Goal: Task Accomplishment & Management: Use online tool/utility

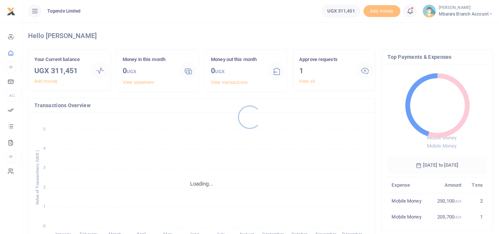
scroll to position [6, 6]
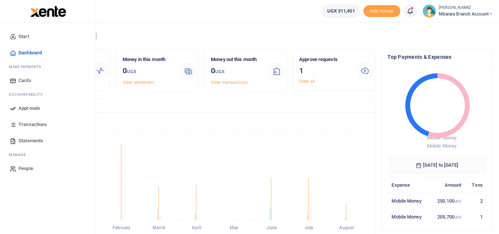
click at [12, 109] on icon at bounding box center [13, 108] width 7 height 7
click at [37, 109] on span "Approvals" at bounding box center [29, 108] width 22 height 7
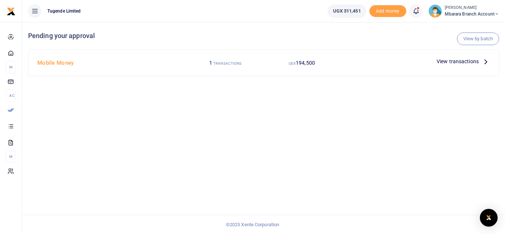
click at [483, 62] on icon at bounding box center [486, 61] width 8 height 8
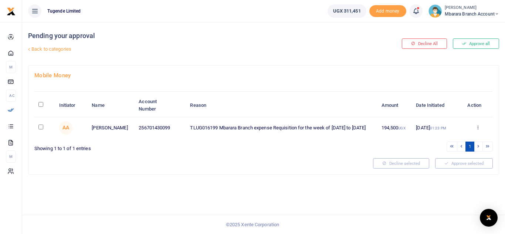
click at [40, 130] on td at bounding box center [44, 127] width 20 height 21
click at [42, 128] on input "checkbox" at bounding box center [40, 127] width 5 height 5
checkbox input "true"
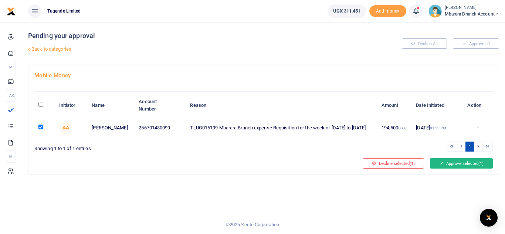
click at [457, 163] on button "Approve selected (1)" at bounding box center [461, 163] width 63 height 10
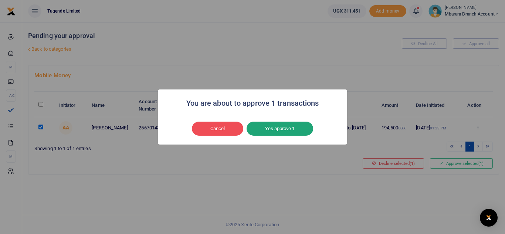
click at [294, 129] on button "Yes approve 1" at bounding box center [280, 129] width 67 height 14
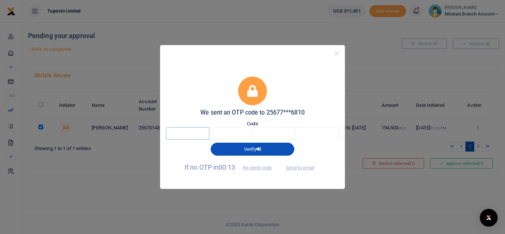
click at [189, 132] on input "text" at bounding box center [187, 133] width 43 height 13
type input "9"
type input "2"
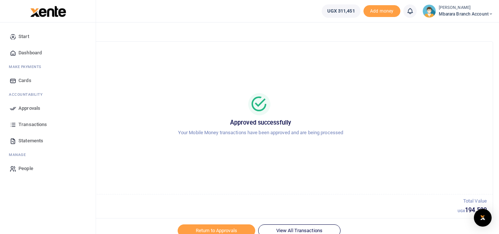
click at [24, 113] on link "Approvals" at bounding box center [48, 108] width 84 height 16
click at [24, 110] on span "Approvals" at bounding box center [29, 108] width 22 height 7
click at [33, 105] on span "Approvals" at bounding box center [29, 108] width 22 height 7
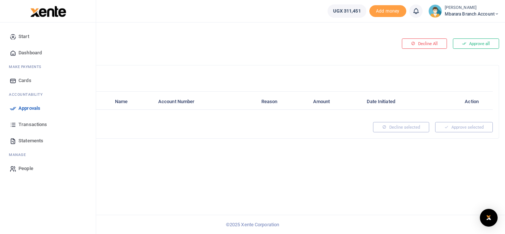
click at [17, 108] on link "Approvals" at bounding box center [48, 108] width 84 height 16
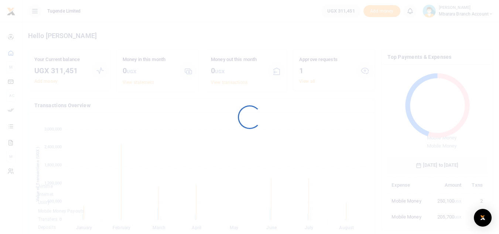
scroll to position [98, 94]
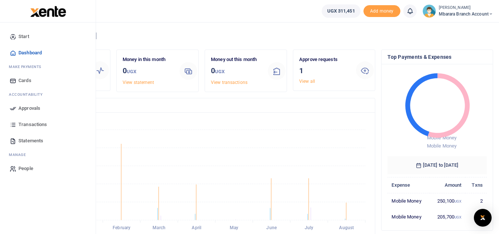
click at [9, 110] on link "Approvals" at bounding box center [48, 108] width 84 height 16
click at [19, 108] on span "Approvals" at bounding box center [29, 108] width 22 height 7
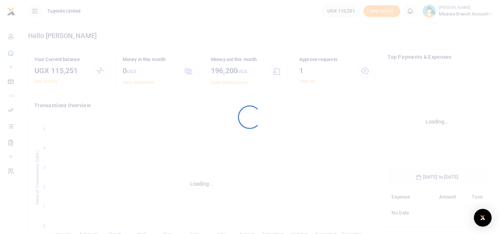
scroll to position [110, 94]
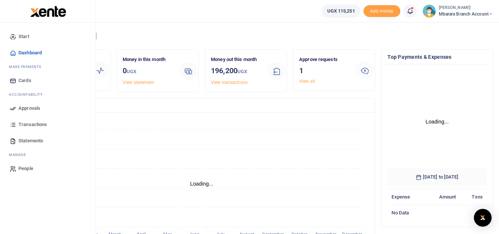
click at [12, 109] on icon at bounding box center [13, 108] width 7 height 7
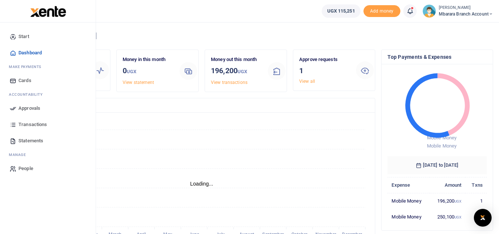
scroll to position [6, 6]
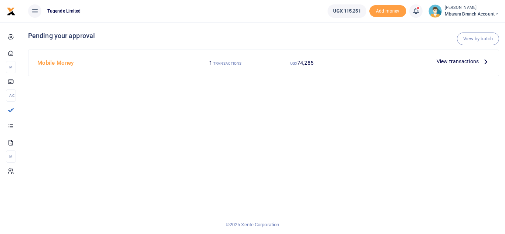
click at [470, 60] on span "View transactions" at bounding box center [458, 61] width 42 height 8
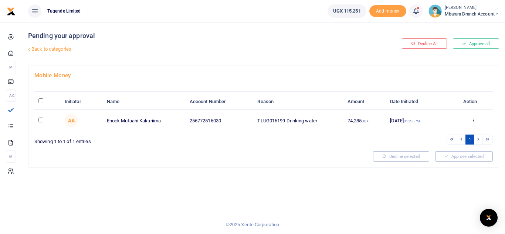
click at [41, 119] on input "checkbox" at bounding box center [40, 120] width 5 height 5
checkbox input "true"
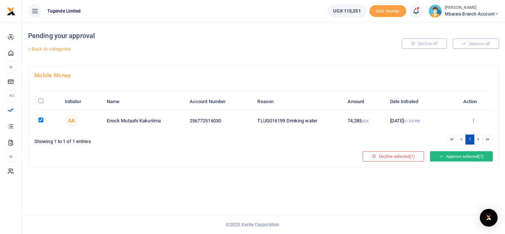
click at [459, 157] on button "Approve selected (1)" at bounding box center [461, 156] width 63 height 10
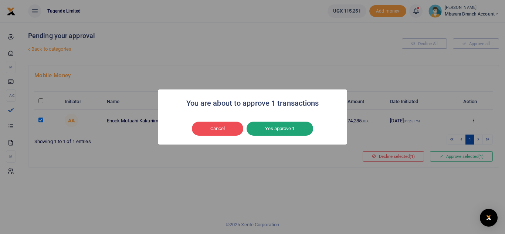
click at [282, 128] on button "Yes approve 1" at bounding box center [280, 129] width 67 height 14
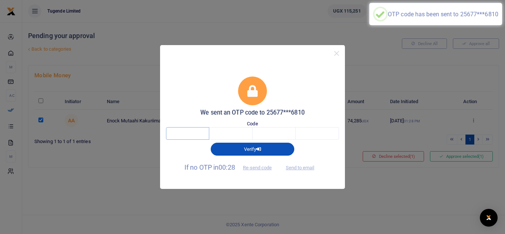
click at [200, 133] on input "text" at bounding box center [187, 133] width 43 height 13
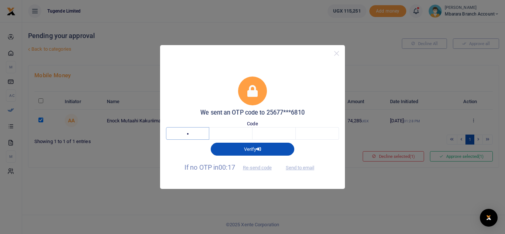
type input "8"
type input "2"
type input "7"
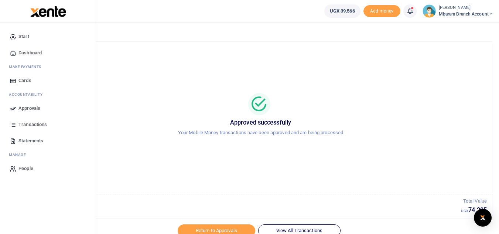
click at [26, 51] on span "Dashboard" at bounding box center [29, 52] width 23 height 7
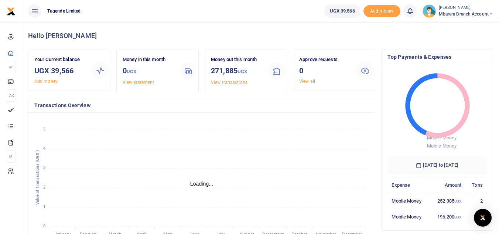
scroll to position [6, 6]
